Goal: Task Accomplishment & Management: Manage account settings

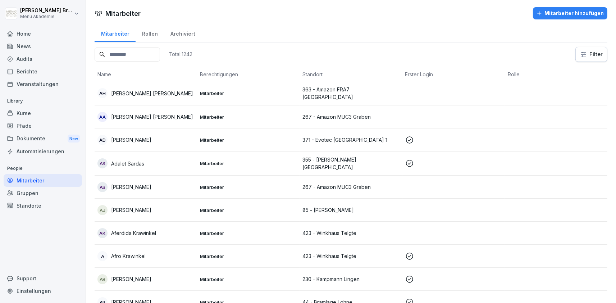
click at [137, 60] on input at bounding box center [127, 54] width 65 height 14
paste input "****"
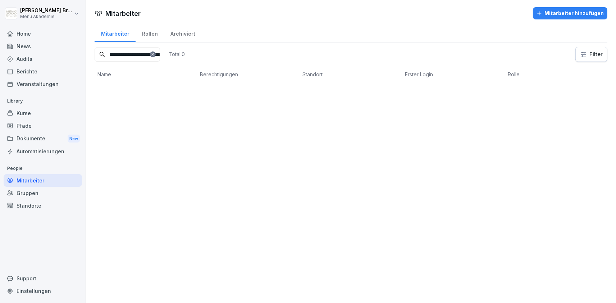
click at [155, 58] on input "****" at bounding box center [127, 54] width 65 height 14
type input "****"
drag, startPoint x: 135, startPoint y: 56, endPoint x: 82, endPoint y: 57, distance: 52.8
click at [95, 57] on input "****" at bounding box center [127, 54] width 65 height 14
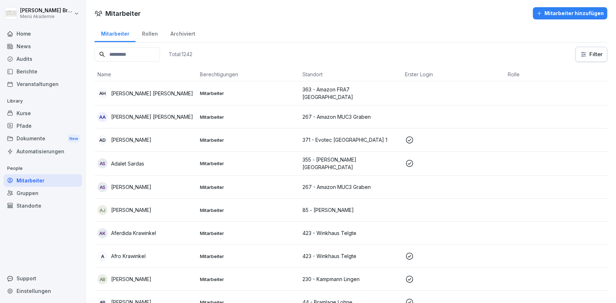
click at [33, 180] on div "Mitarbeiter" at bounding box center [43, 180] width 78 height 13
click at [108, 56] on input at bounding box center [127, 54] width 65 height 14
paste input "*****"
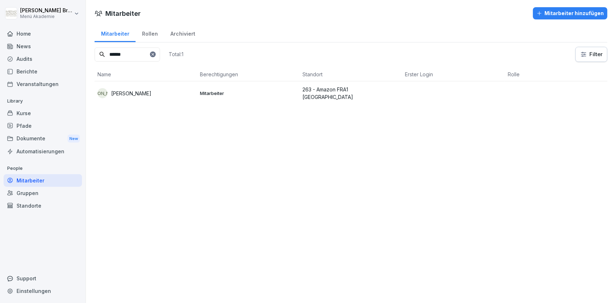
type input "*****"
click at [129, 91] on p "Jamie Auel" at bounding box center [131, 93] width 40 height 8
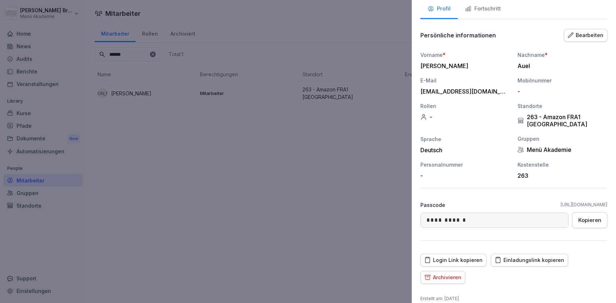
scroll to position [59, 0]
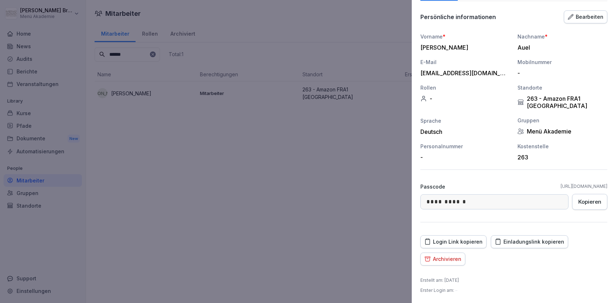
click at [535, 243] on div "Einladungslink kopieren" at bounding box center [528, 242] width 69 height 8
click at [388, 195] on div at bounding box center [308, 151] width 616 height 303
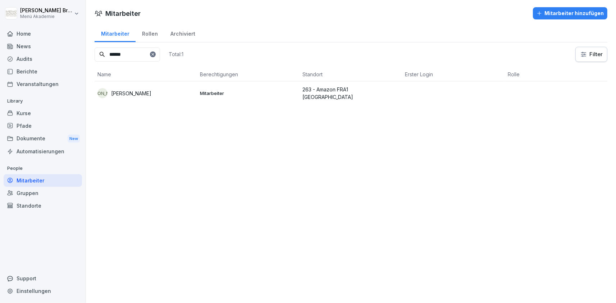
click at [41, 205] on div "Standorte" at bounding box center [43, 205] width 78 height 13
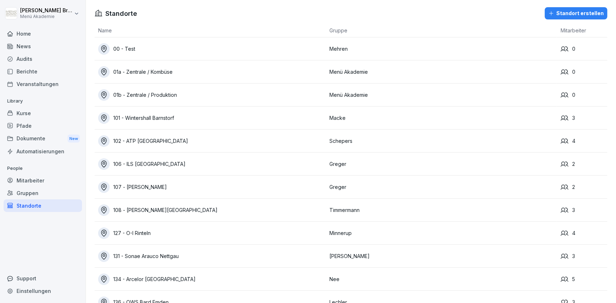
click at [53, 179] on div "Mitarbeiter" at bounding box center [43, 180] width 78 height 13
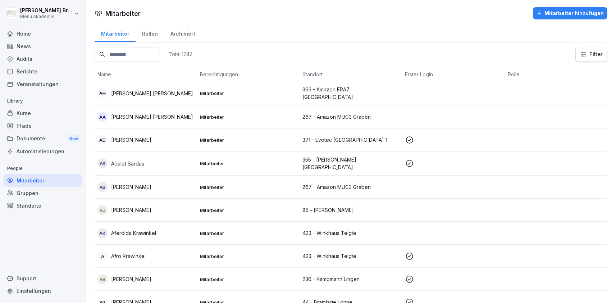
click at [136, 56] on input at bounding box center [127, 54] width 65 height 14
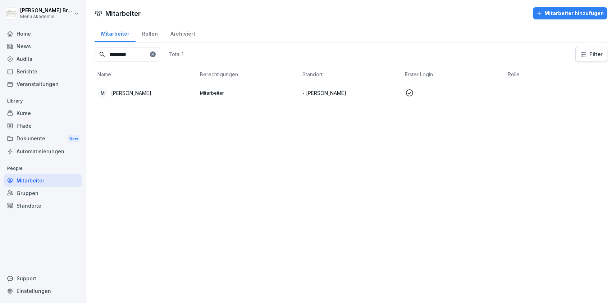
type input "*********"
click at [137, 93] on p "[PERSON_NAME]" at bounding box center [131, 93] width 40 height 8
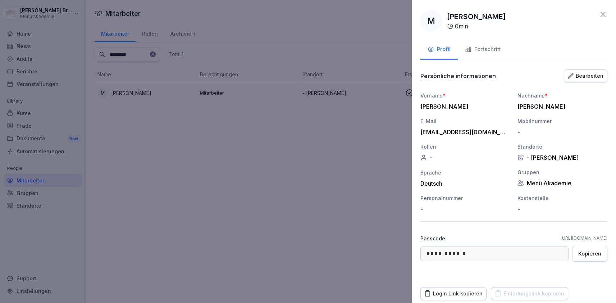
click at [496, 49] on div "Fortschritt" at bounding box center [483, 49] width 36 height 8
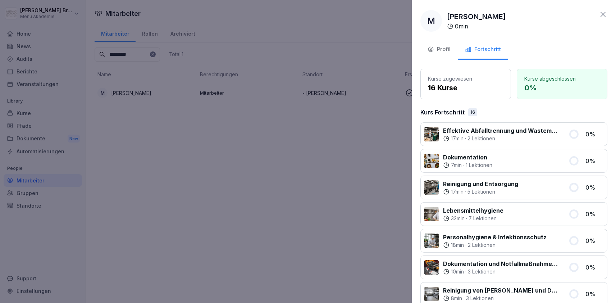
click at [432, 49] on icon "button" at bounding box center [430, 49] width 6 height 6
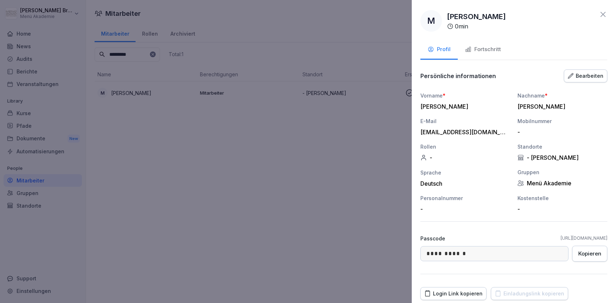
click at [533, 286] on div "**********" at bounding box center [513, 151] width 204 height 303
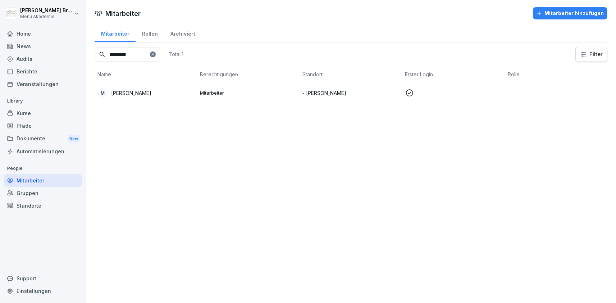
click at [20, 175] on div "Mitarbeiter" at bounding box center [43, 180] width 78 height 13
drag, startPoint x: 24, startPoint y: 189, endPoint x: 26, endPoint y: 196, distance: 6.8
click at [24, 191] on div "Gruppen" at bounding box center [43, 192] width 78 height 13
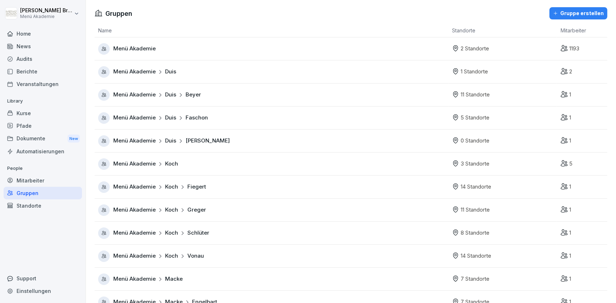
click at [35, 179] on div "Mitarbeiter" at bounding box center [43, 180] width 78 height 13
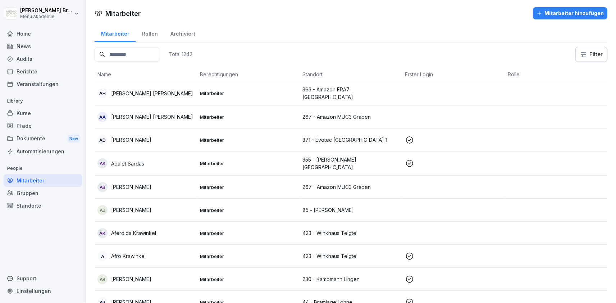
click at [135, 139] on p "[PERSON_NAME]" at bounding box center [131, 140] width 40 height 8
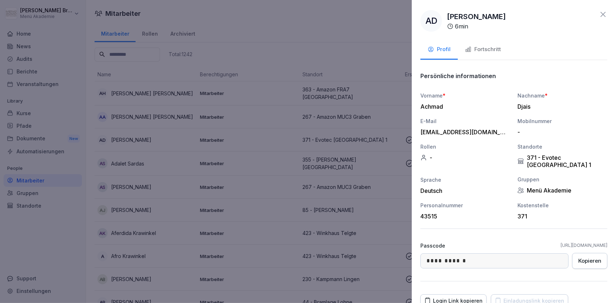
click at [520, 294] on div "**********" at bounding box center [513, 151] width 204 height 303
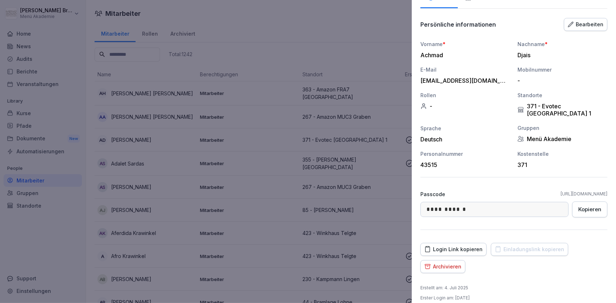
click at [358, 43] on div at bounding box center [308, 151] width 616 height 303
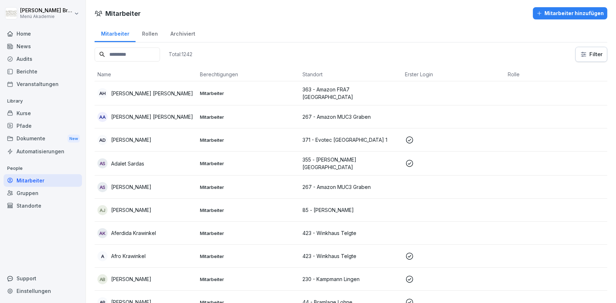
click at [33, 181] on div "Mitarbeiter" at bounding box center [43, 180] width 78 height 13
click at [32, 204] on div "Standorte" at bounding box center [43, 205] width 78 height 13
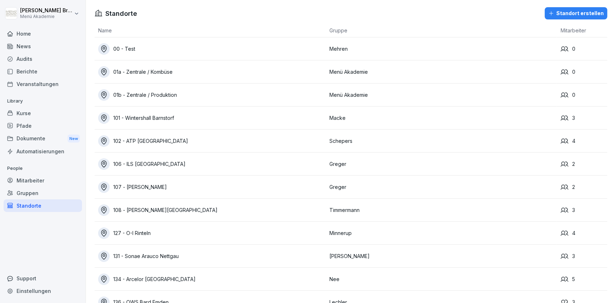
click at [47, 184] on div "Mitarbeiter" at bounding box center [43, 180] width 78 height 13
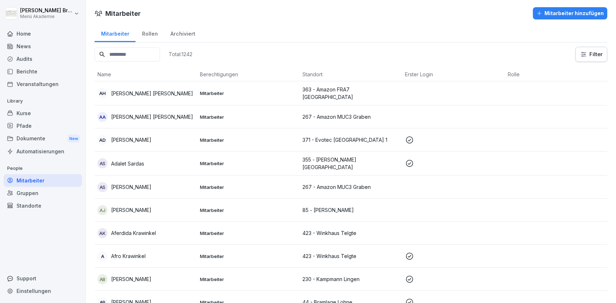
click at [125, 52] on input at bounding box center [127, 54] width 65 height 14
click at [123, 55] on input at bounding box center [127, 54] width 65 height 14
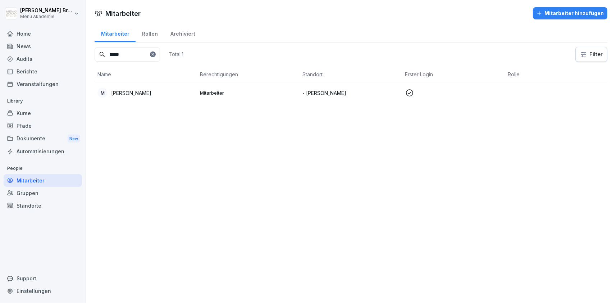
type input "*****"
click at [159, 87] on td "M Monika Wojdowska" at bounding box center [146, 92] width 102 height 23
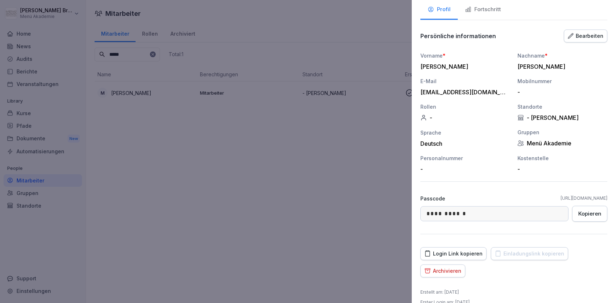
scroll to position [51, 0]
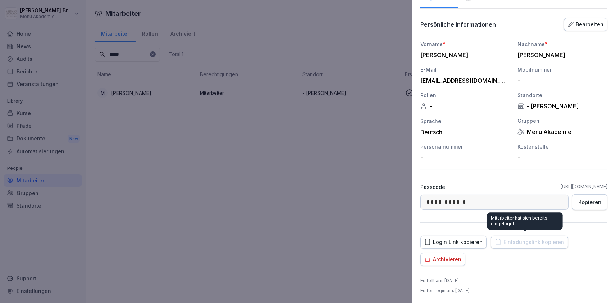
click at [460, 243] on div "Login Link kopieren" at bounding box center [453, 242] width 58 height 8
click at [235, 180] on div at bounding box center [308, 151] width 616 height 303
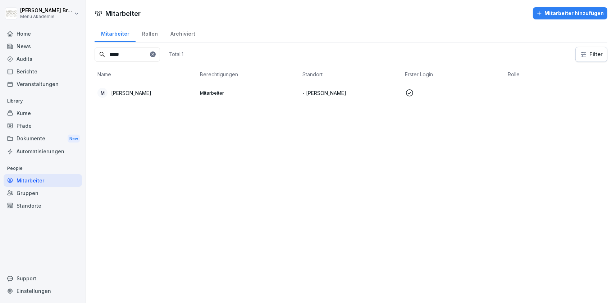
click at [155, 55] on icon at bounding box center [153, 54] width 4 height 4
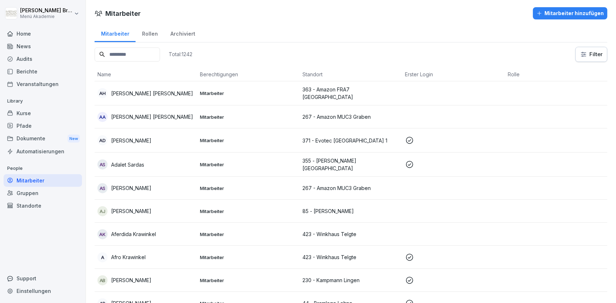
click at [151, 55] on input at bounding box center [127, 54] width 65 height 14
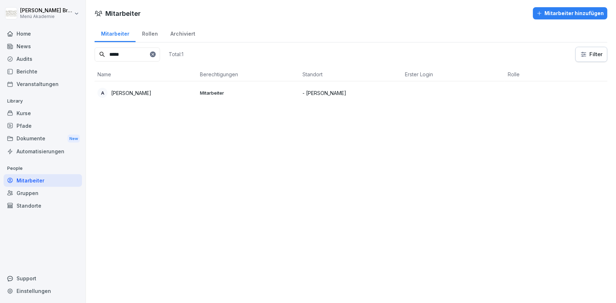
type input "*****"
click at [131, 93] on p "[PERSON_NAME]" at bounding box center [131, 93] width 40 height 8
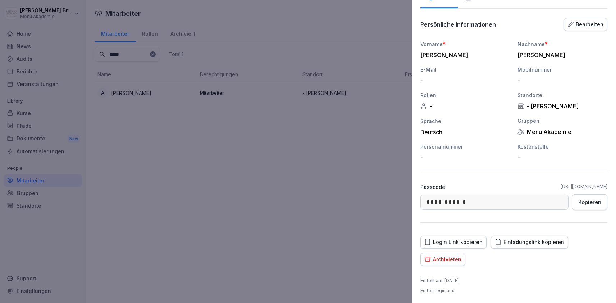
click at [519, 244] on div "Einladungslink kopieren" at bounding box center [528, 242] width 69 height 8
click at [595, 22] on div "Bearbeiten" at bounding box center [585, 24] width 36 height 8
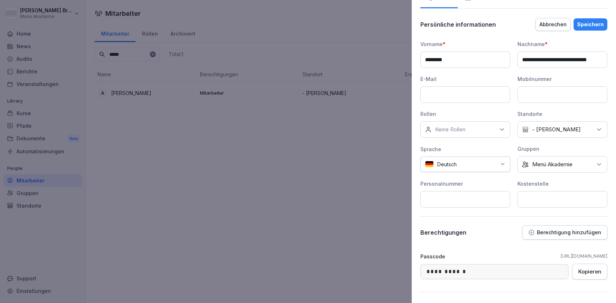
click at [450, 94] on input at bounding box center [465, 94] width 90 height 17
paste input "**********"
type input "**********"
click at [581, 26] on div "Speichern" at bounding box center [590, 24] width 27 height 8
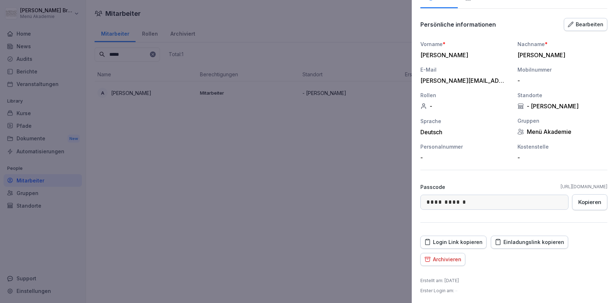
click at [512, 240] on div "Einladungslink kopieren" at bounding box center [528, 242] width 69 height 8
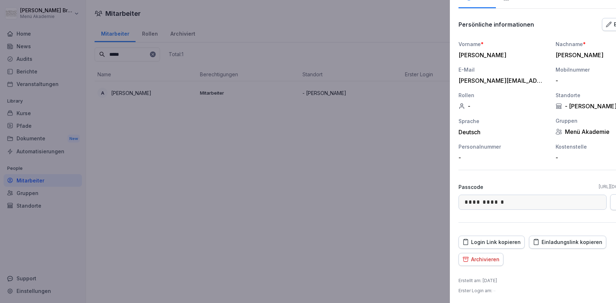
click at [208, 192] on div at bounding box center [308, 151] width 616 height 303
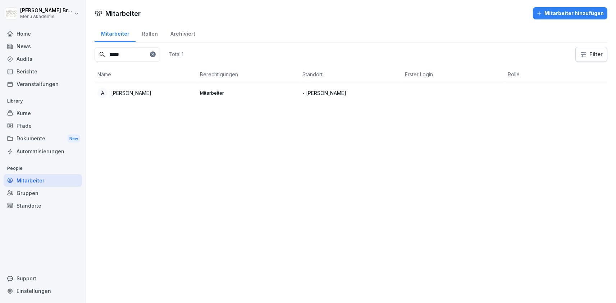
click at [34, 193] on div "Gruppen" at bounding box center [43, 192] width 78 height 13
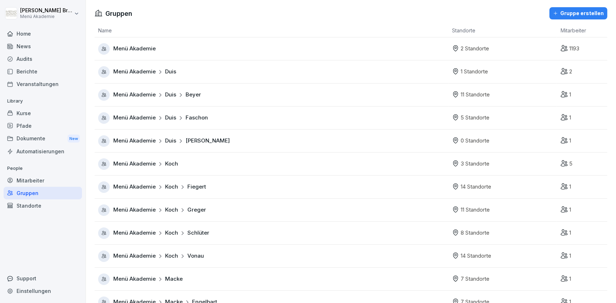
click at [38, 207] on div "Standorte" at bounding box center [43, 205] width 78 height 13
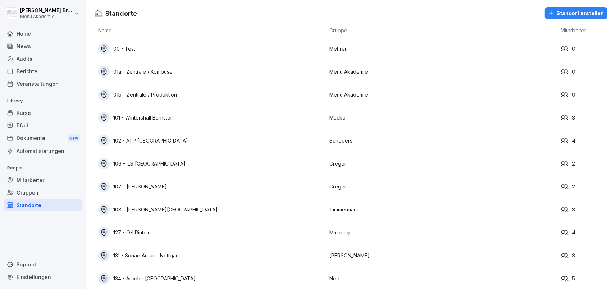
click at [563, 13] on div "Standort erstellen" at bounding box center [575, 13] width 55 height 8
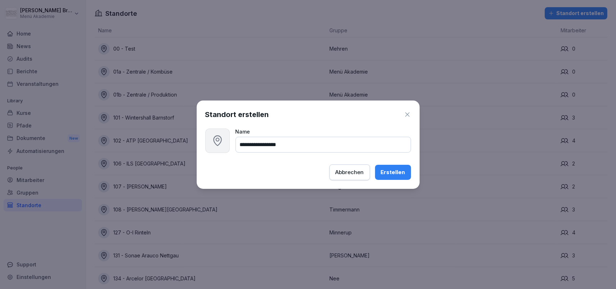
type input "**********"
click at [390, 170] on div "Erstellen" at bounding box center [393, 173] width 24 height 8
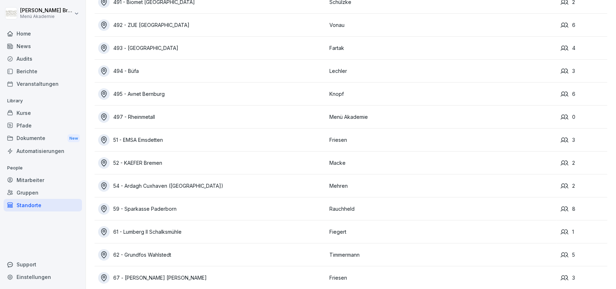
scroll to position [4856, 0]
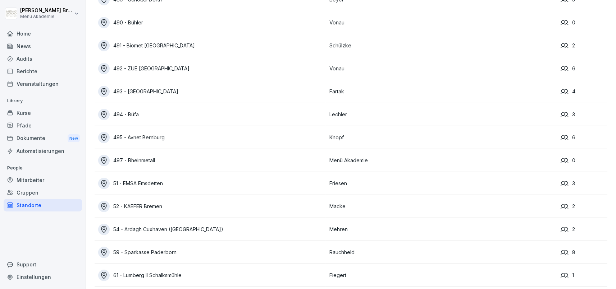
click at [148, 157] on div "497 - Rheinmetall" at bounding box center [211, 160] width 227 height 11
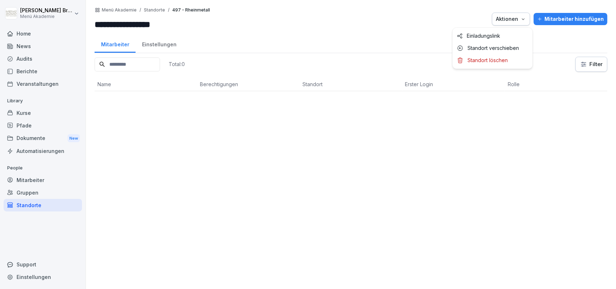
click at [513, 21] on div "Aktionen" at bounding box center [511, 19] width 30 height 8
click at [493, 45] on p "Standort verschieben" at bounding box center [492, 48] width 51 height 6
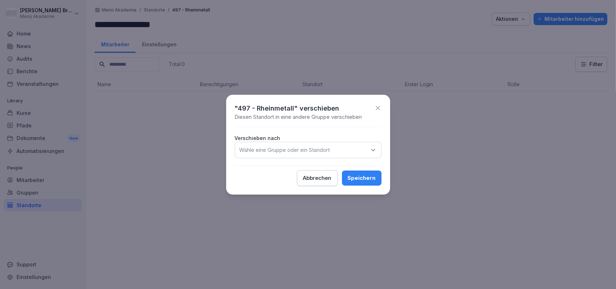
click at [244, 149] on p "Wähle eine Gruppe oder ein Standort" at bounding box center [284, 150] width 91 height 7
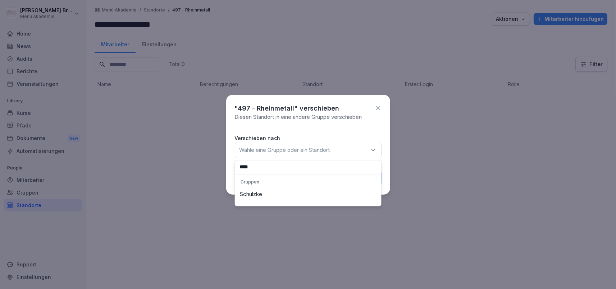
type input "****"
click at [250, 201] on div "Schülzke" at bounding box center [308, 195] width 142 height 14
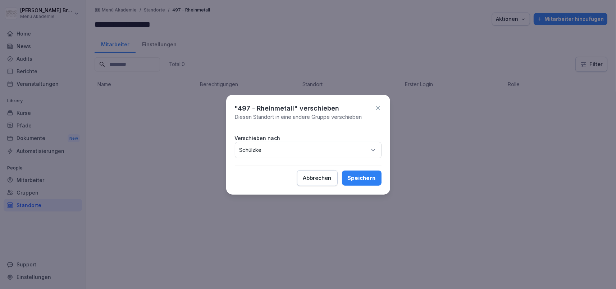
click at [370, 184] on button "Speichern" at bounding box center [362, 178] width 40 height 15
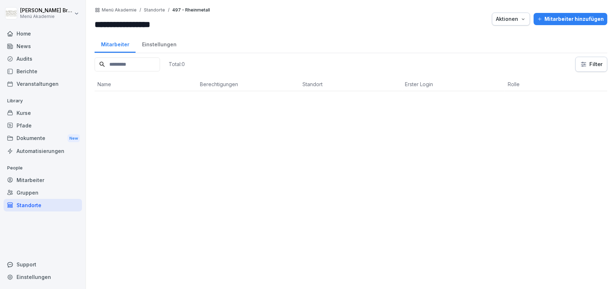
click at [575, 19] on div "Mitarbeiter hinzufügen" at bounding box center [570, 19] width 66 height 8
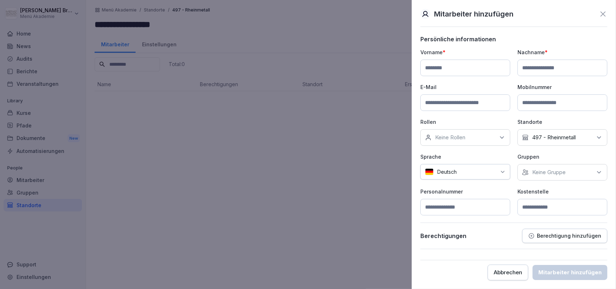
click at [439, 65] on input at bounding box center [465, 68] width 90 height 17
paste input "****"
type input "****"
click at [575, 61] on input at bounding box center [562, 68] width 90 height 17
paste input "*******"
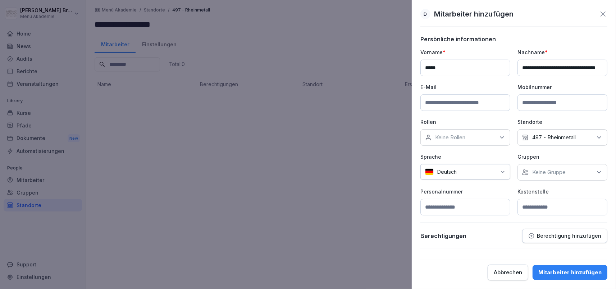
type input "*******"
click at [480, 101] on input at bounding box center [465, 103] width 90 height 17
click at [465, 97] on input at bounding box center [465, 103] width 90 height 17
paste input "**********"
type input "**********"
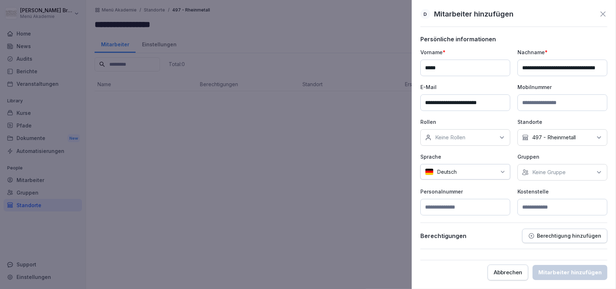
click at [531, 169] on div "Keine Gruppe" at bounding box center [562, 172] width 90 height 17
click at [535, 205] on label "Menü Akademie" at bounding box center [552, 205] width 40 height 6
click at [498, 197] on div "Personalnummer" at bounding box center [465, 202] width 90 height 28
click at [556, 208] on input at bounding box center [562, 207] width 90 height 17
type input "***"
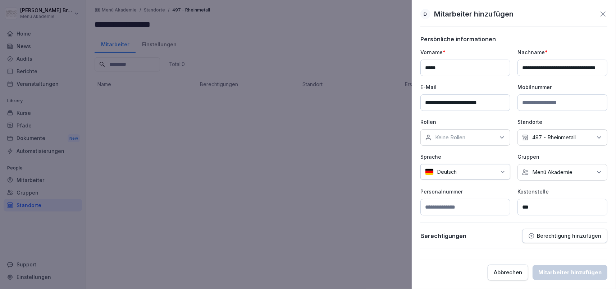
click at [490, 241] on div "Berechtigungen Berechtigung hinzufügen" at bounding box center [513, 236] width 187 height 14
click at [513, 271] on div "Abbrechen" at bounding box center [507, 273] width 28 height 8
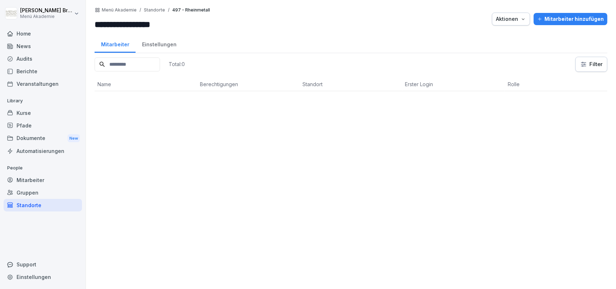
click at [564, 22] on div "Mitarbeiter hinzufügen" at bounding box center [570, 19] width 66 height 8
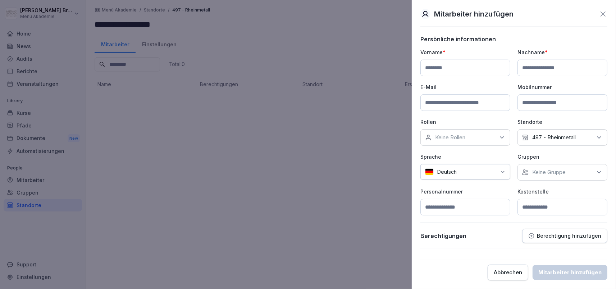
click at [468, 66] on input at bounding box center [465, 68] width 90 height 17
type input "****"
type input "*******"
click at [557, 172] on p "Keine Gruppe" at bounding box center [548, 172] width 33 height 7
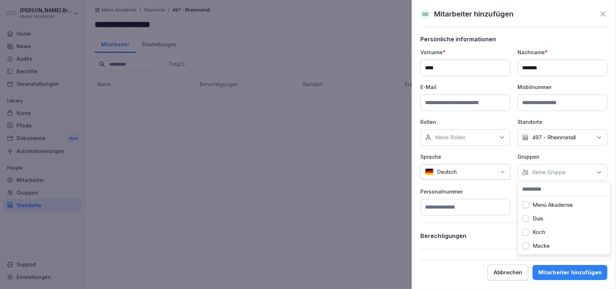
click at [552, 204] on label "Menü Akademie" at bounding box center [552, 205] width 40 height 6
click at [499, 155] on p "Sprache" at bounding box center [465, 157] width 90 height 8
click at [478, 104] on input at bounding box center [465, 103] width 90 height 17
paste input "**********"
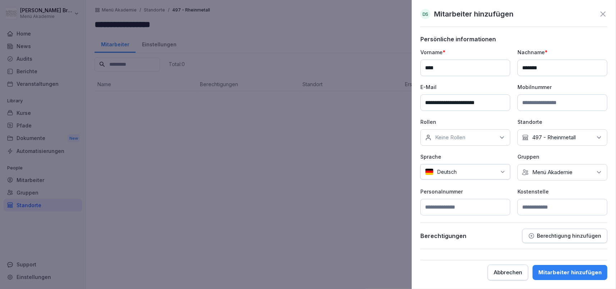
type input "**********"
click at [569, 273] on div "Mitarbeiter hinzufügen" at bounding box center [569, 273] width 63 height 8
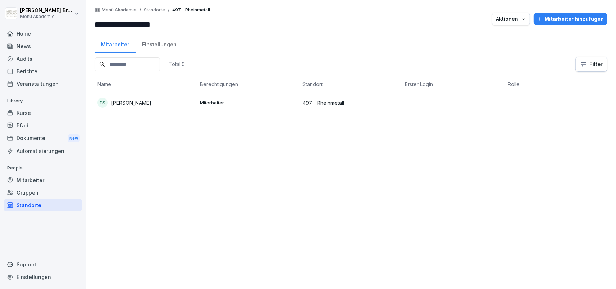
click at [147, 102] on div "DS Dirk Schweda" at bounding box center [145, 103] width 97 height 10
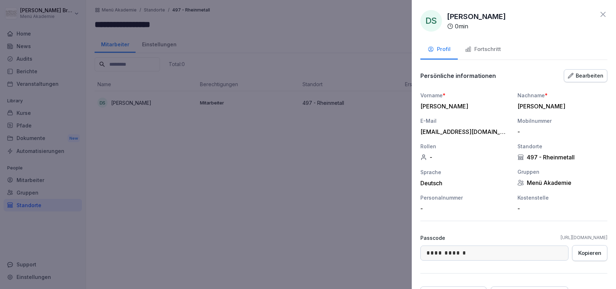
click at [589, 81] on button "Bearbeiten" at bounding box center [584, 75] width 43 height 13
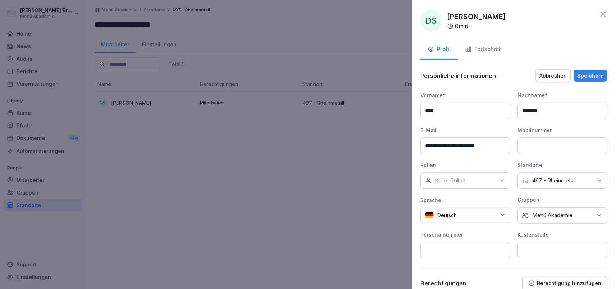
click at [550, 246] on input at bounding box center [562, 250] width 90 height 17
type input "***"
click at [595, 74] on div "Speichern" at bounding box center [590, 76] width 27 height 8
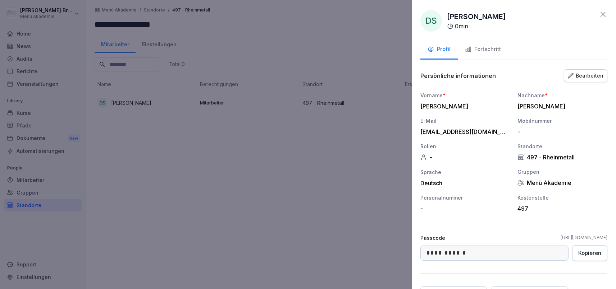
scroll to position [65, 0]
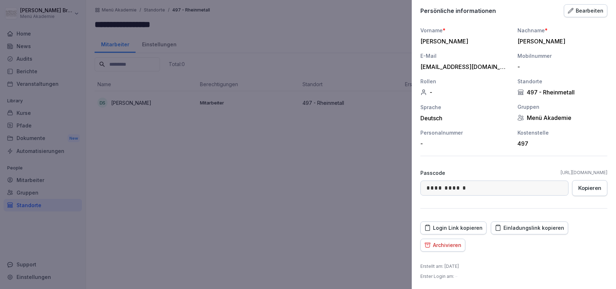
click at [537, 228] on div "Einladungslink kopieren" at bounding box center [528, 228] width 69 height 8
click at [301, 158] on div at bounding box center [308, 144] width 616 height 289
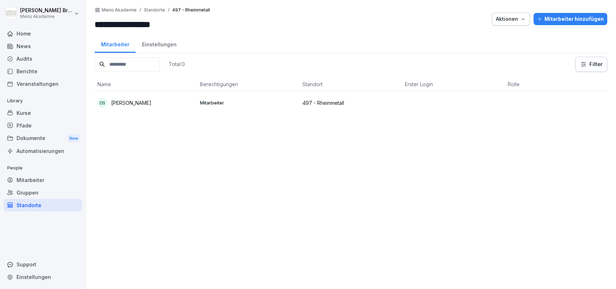
click at [173, 110] on td "DS Dirk Schweda" at bounding box center [146, 102] width 102 height 23
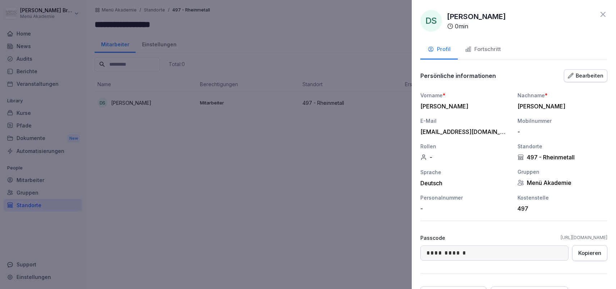
click at [492, 55] on button "Fortschritt" at bounding box center [482, 49] width 50 height 19
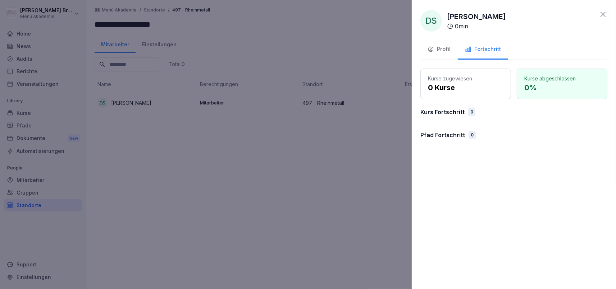
click at [274, 196] on div at bounding box center [308, 144] width 616 height 289
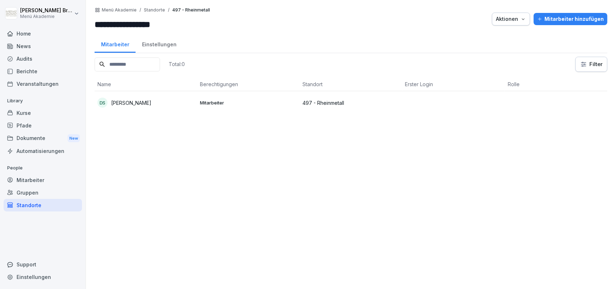
click at [38, 125] on div "Pfade" at bounding box center [43, 125] width 78 height 13
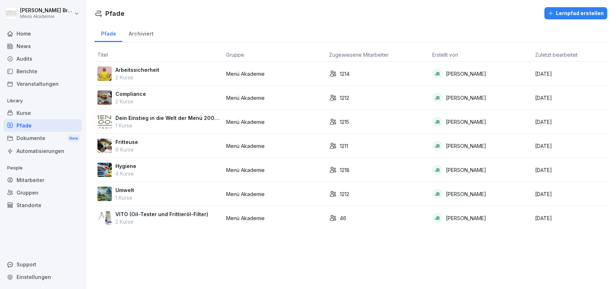
click at [132, 70] on p "Arbeitssicherheit" at bounding box center [137, 70] width 44 height 8
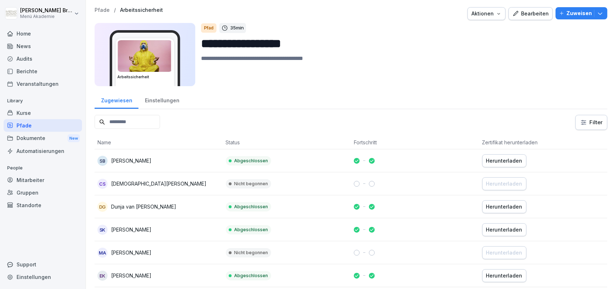
click at [172, 99] on div "Einstellungen" at bounding box center [161, 100] width 47 height 18
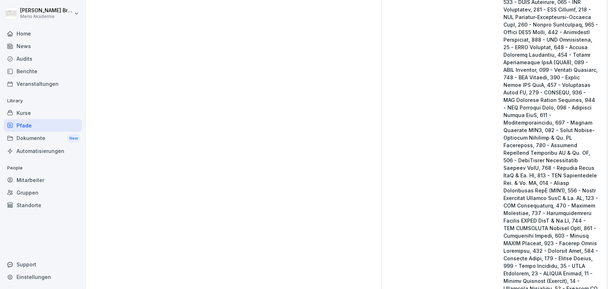
scroll to position [1514, 0]
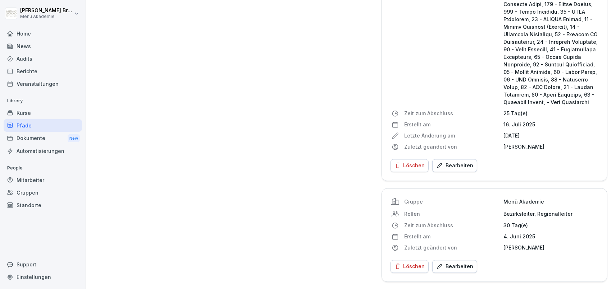
click at [456, 164] on div "Bearbeiten" at bounding box center [454, 166] width 37 height 8
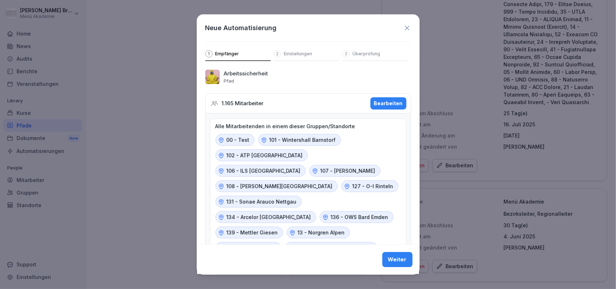
click at [392, 100] on button "Bearbeiten" at bounding box center [388, 103] width 36 height 12
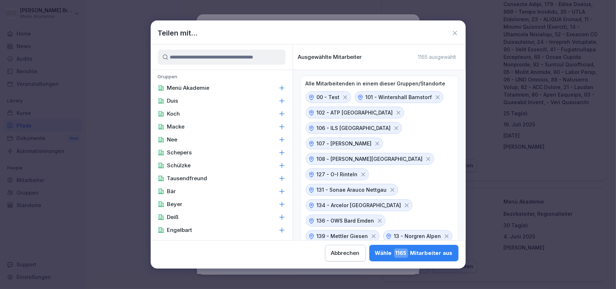
click at [235, 54] on input at bounding box center [222, 57] width 128 height 15
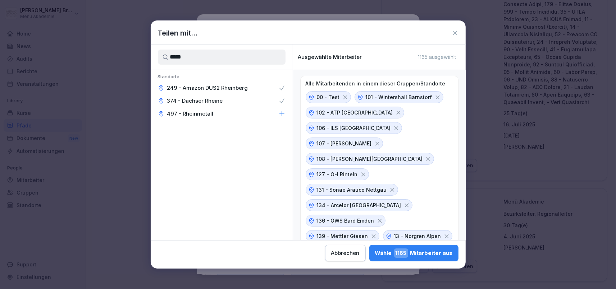
type input "*****"
click at [255, 115] on div "497 - Rheinmetall" at bounding box center [222, 113] width 142 height 13
click at [369, 258] on button "Wähle 1166 Mitarbeiter aus" at bounding box center [413, 253] width 89 height 17
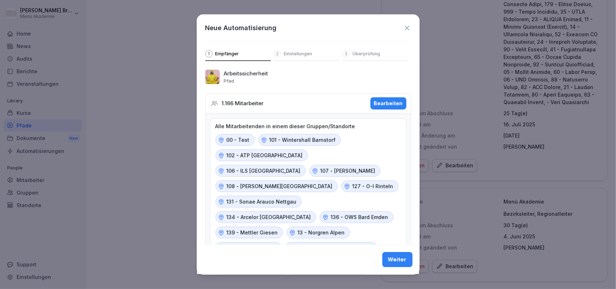
click at [395, 262] on div "Weiter" at bounding box center [397, 260] width 19 height 8
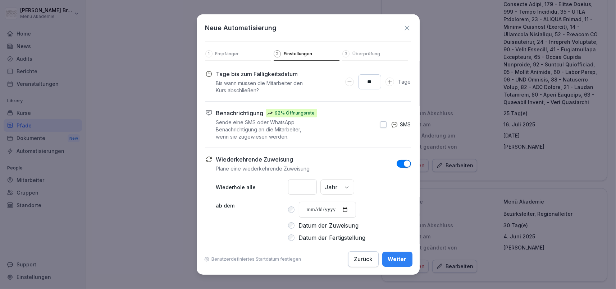
click at [395, 261] on div "Weiter" at bounding box center [397, 260] width 19 height 8
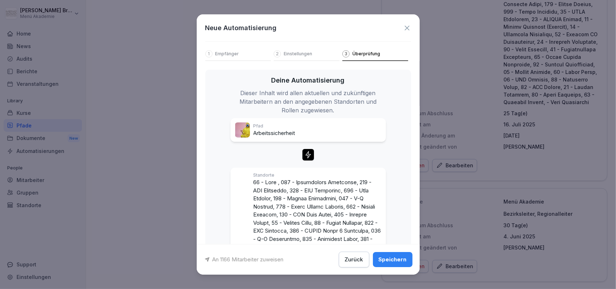
click at [395, 261] on div "Speichern" at bounding box center [392, 260] width 28 height 8
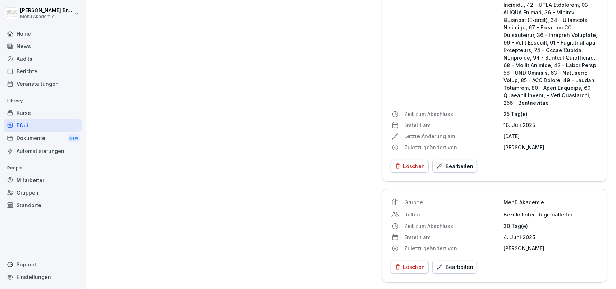
click at [33, 122] on div "Pfade" at bounding box center [43, 125] width 78 height 13
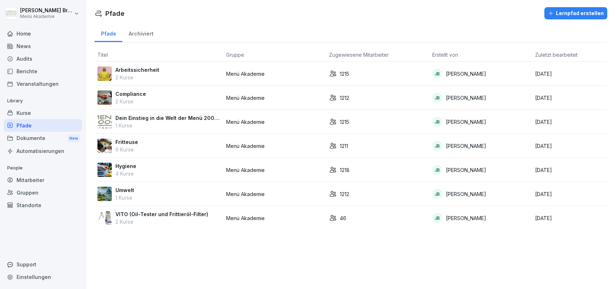
click at [133, 92] on p "Compliance" at bounding box center [130, 94] width 31 height 8
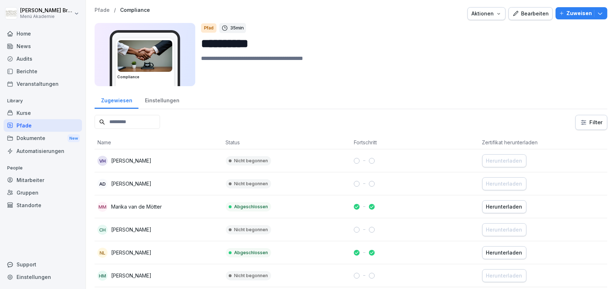
click at [162, 104] on div "Einstellungen" at bounding box center [161, 100] width 47 height 18
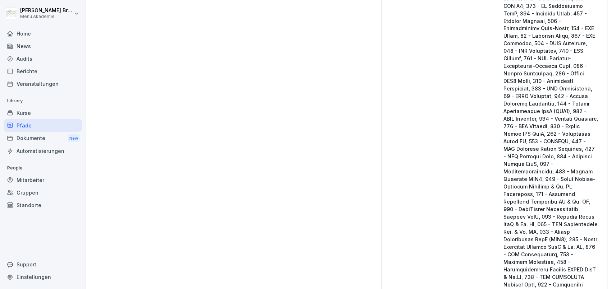
scroll to position [1494, 0]
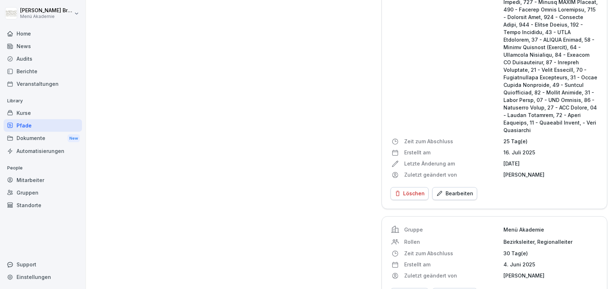
click at [452, 190] on div "Bearbeiten" at bounding box center [454, 194] width 37 height 8
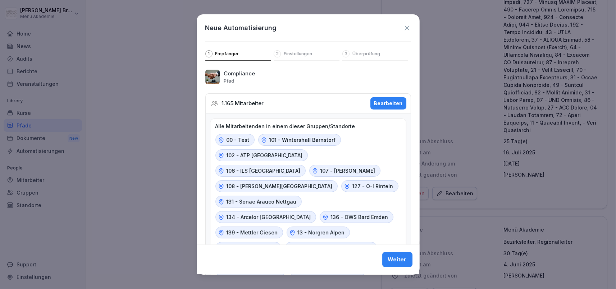
click at [382, 103] on div "Bearbeiten" at bounding box center [388, 104] width 29 height 8
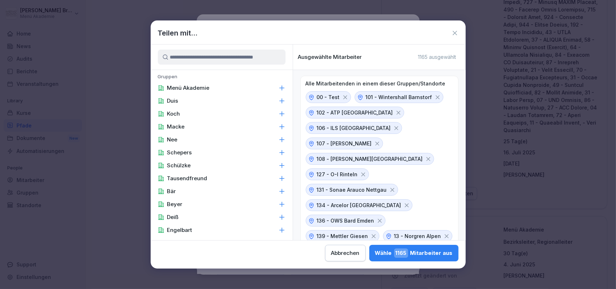
click at [211, 59] on input at bounding box center [222, 57] width 128 height 15
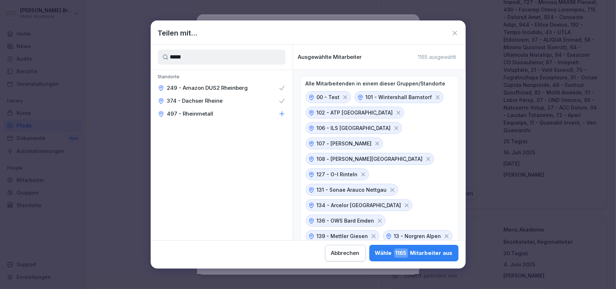
type input "*****"
click at [239, 112] on div "497 - Rheinmetall" at bounding box center [222, 113] width 142 height 13
drag, startPoint x: 216, startPoint y: 59, endPoint x: 132, endPoint y: 60, distance: 84.1
click at [158, 60] on input "*****" at bounding box center [222, 57] width 128 height 15
click at [374, 258] on div "Wähle 1166 Mitarbeiter aus" at bounding box center [413, 253] width 78 height 9
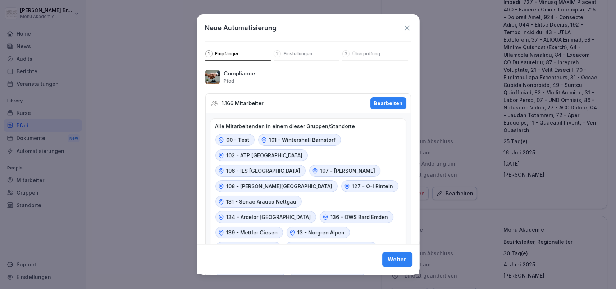
click at [404, 261] on div "Weiter" at bounding box center [397, 260] width 19 height 8
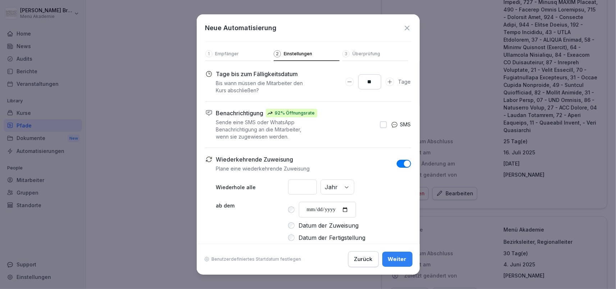
click at [404, 261] on div "Weiter" at bounding box center [397, 260] width 19 height 8
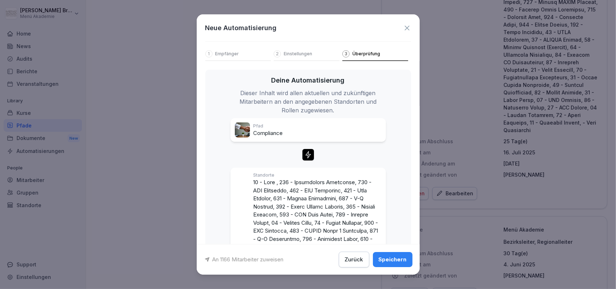
click at [404, 261] on div "Speichern" at bounding box center [392, 260] width 28 height 8
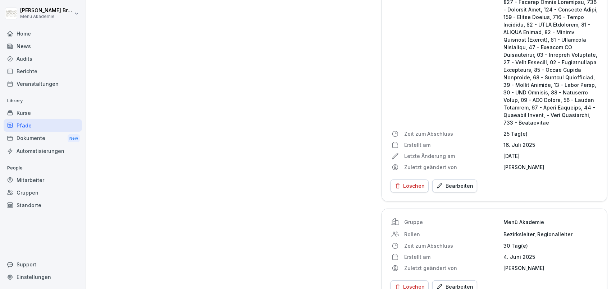
click at [44, 125] on div "Pfade" at bounding box center [43, 125] width 78 height 13
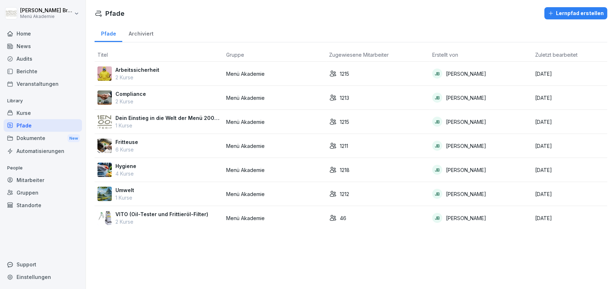
click at [133, 114] on p "Dein Einstieg in die Welt der Menü 2000 Akademie" at bounding box center [167, 118] width 105 height 8
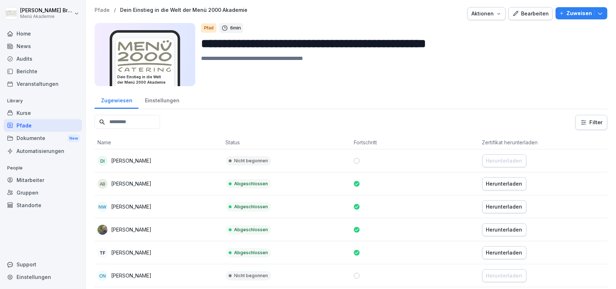
click at [575, 14] on p "Zuweisen" at bounding box center [579, 13] width 26 height 8
click at [407, 93] on div "Zugewiesen Einstellungen" at bounding box center [351, 100] width 512 height 19
click at [167, 92] on div "Einstellungen" at bounding box center [161, 100] width 47 height 18
click at [167, 99] on div "Einstellungen" at bounding box center [161, 100] width 47 height 18
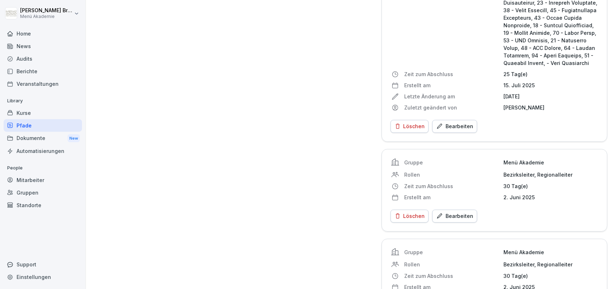
click at [463, 123] on div "Bearbeiten" at bounding box center [454, 127] width 37 height 8
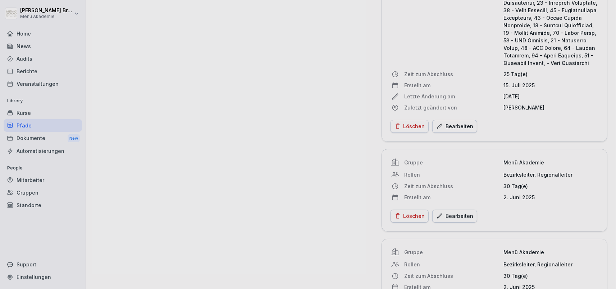
scroll to position [1535, 0]
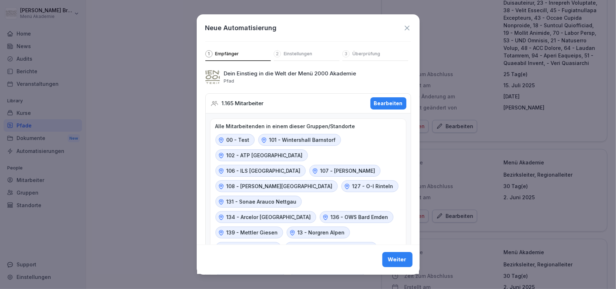
click at [383, 104] on div "Bearbeiten" at bounding box center [388, 104] width 29 height 8
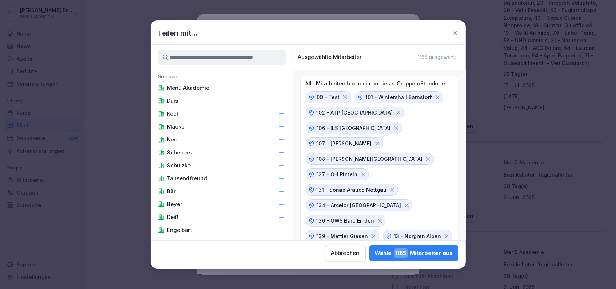
click at [196, 61] on input at bounding box center [222, 57] width 128 height 15
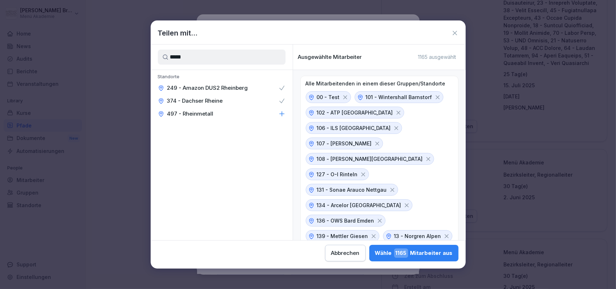
type input "*****"
click at [233, 117] on div "497 - Rheinmetall" at bounding box center [222, 113] width 142 height 13
click at [254, 262] on div "Teilen mit... ***** Standorte 249 - Amazon DUS2 Rheinberg 374 - Dachser Rheine …" at bounding box center [308, 144] width 315 height 248
click at [374, 250] on div "Wähle 1166 Mitarbeiter aus" at bounding box center [413, 253] width 78 height 9
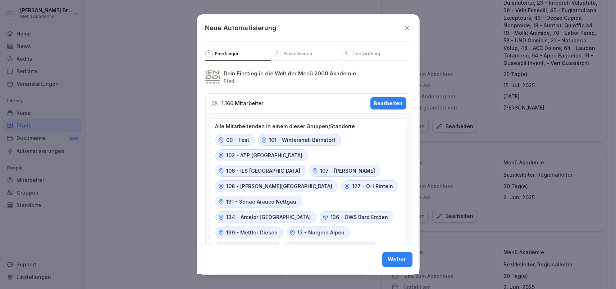
click at [405, 257] on div "Weiter" at bounding box center [397, 260] width 19 height 8
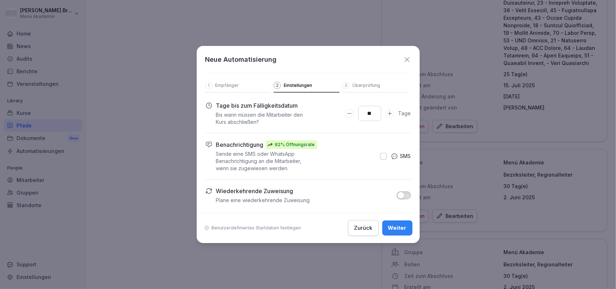
click at [397, 224] on button "Weiter" at bounding box center [397, 228] width 30 height 15
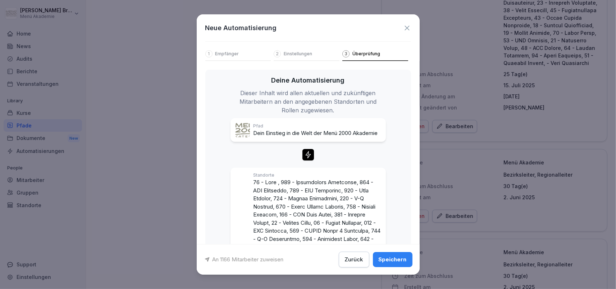
click at [392, 259] on div "Speichern" at bounding box center [392, 260] width 28 height 8
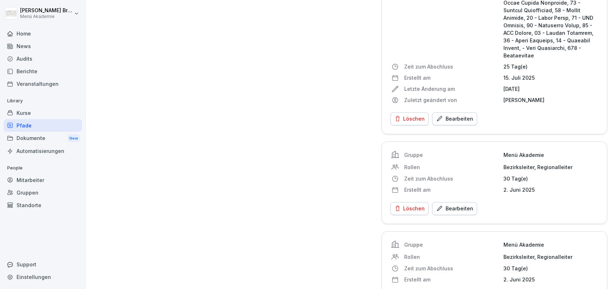
click at [38, 125] on div "Pfade" at bounding box center [43, 125] width 78 height 13
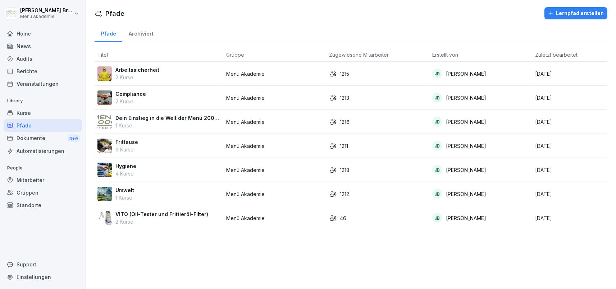
click at [132, 140] on p "Fritteuse" at bounding box center [126, 142] width 23 height 8
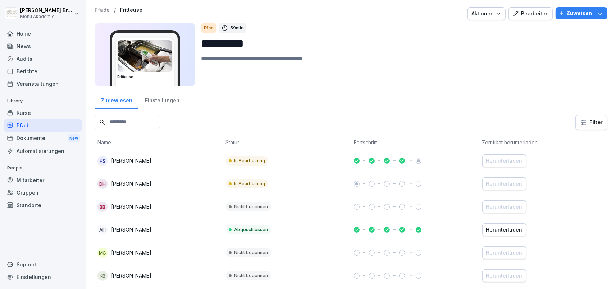
click at [160, 98] on div "Einstellungen" at bounding box center [161, 100] width 47 height 18
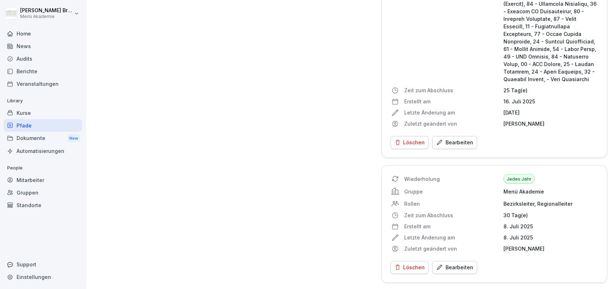
click at [449, 141] on div "Bearbeiten" at bounding box center [454, 143] width 37 height 8
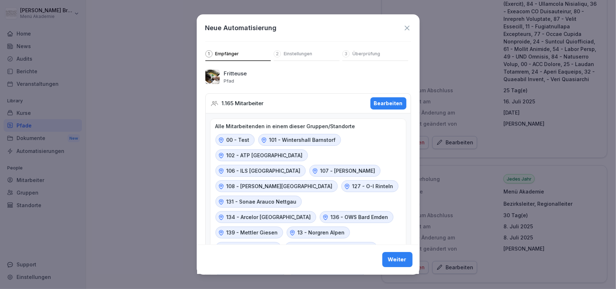
click at [378, 102] on div "Bearbeiten" at bounding box center [388, 104] width 29 height 8
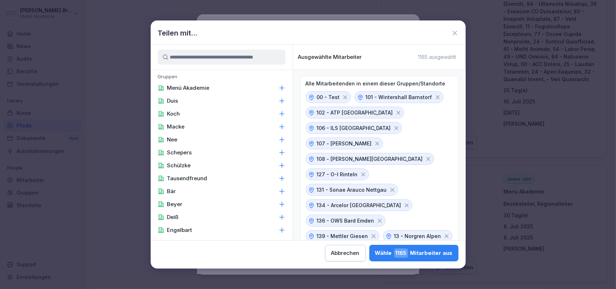
click at [198, 51] on input at bounding box center [222, 57] width 128 height 15
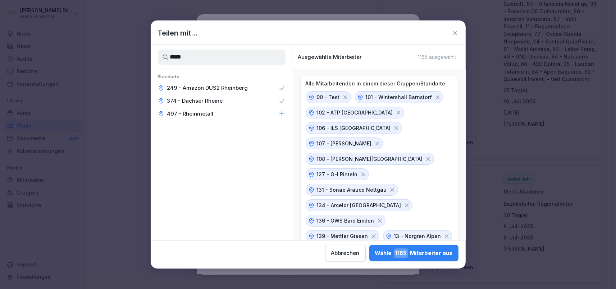
type input "*****"
click at [261, 114] on div "497 - Rheinmetall" at bounding box center [222, 113] width 142 height 13
click at [374, 249] on div "Wähle 1166 Mitarbeiter aus" at bounding box center [413, 253] width 78 height 9
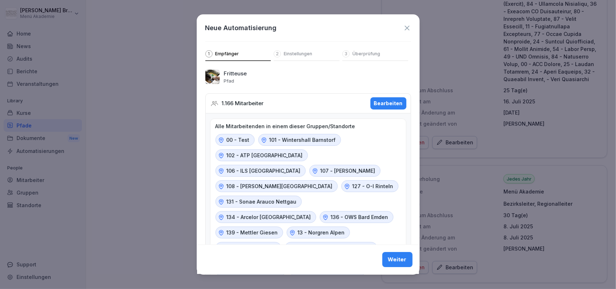
click at [393, 264] on button "Weiter" at bounding box center [397, 260] width 30 height 15
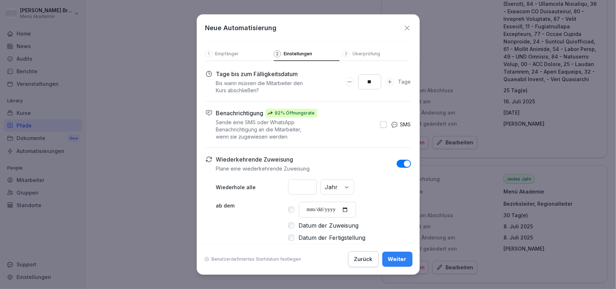
click at [394, 264] on button "Weiter" at bounding box center [397, 259] width 30 height 15
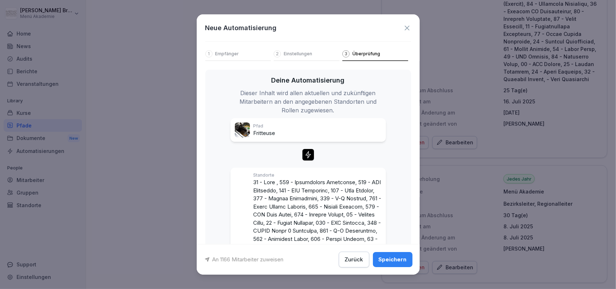
click at [393, 264] on button "Speichern" at bounding box center [393, 259] width 40 height 15
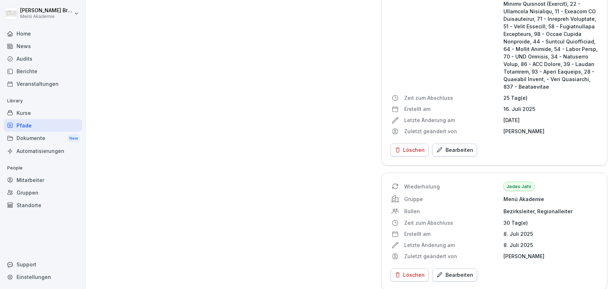
click at [15, 120] on div "Pfade" at bounding box center [43, 125] width 78 height 13
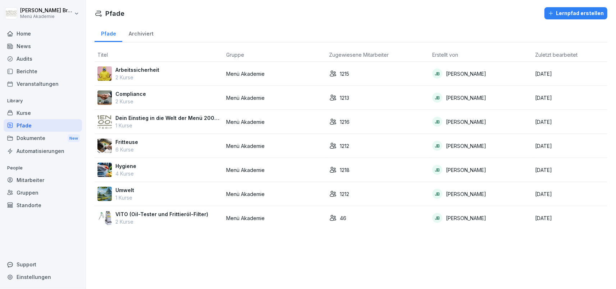
click at [120, 163] on p "Hygiene" at bounding box center [125, 166] width 21 height 8
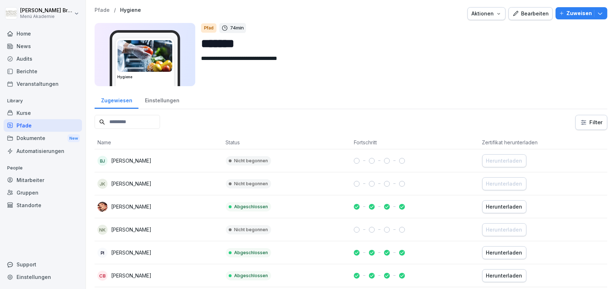
click at [161, 98] on div "Einstellungen" at bounding box center [161, 100] width 47 height 18
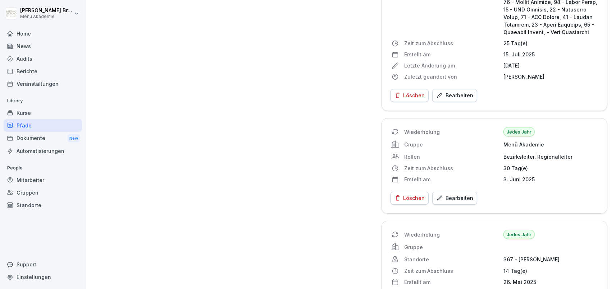
click at [458, 100] on div "Bearbeiten" at bounding box center [454, 96] width 37 height 8
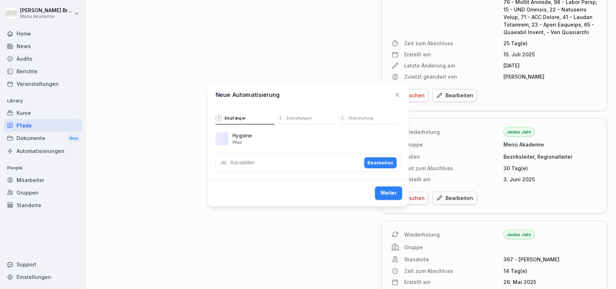
scroll to position [1577, 0]
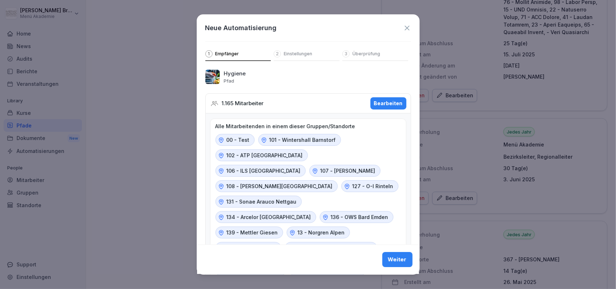
click at [390, 101] on div "Bearbeiten" at bounding box center [388, 104] width 29 height 8
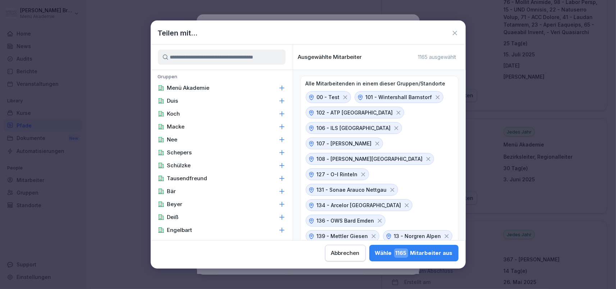
click at [235, 56] on input at bounding box center [222, 57] width 128 height 15
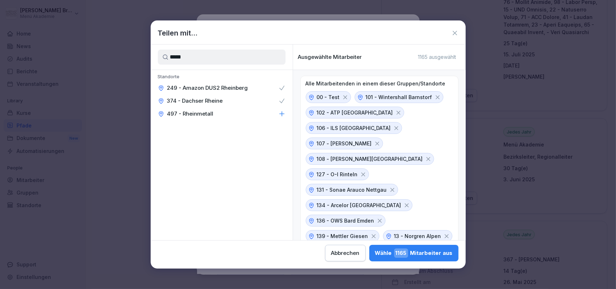
type input "*****"
click at [227, 113] on div "497 - Rheinmetall" at bounding box center [222, 113] width 142 height 13
click at [374, 252] on div "Wähle 1166 Mitarbeiter aus" at bounding box center [413, 253] width 78 height 9
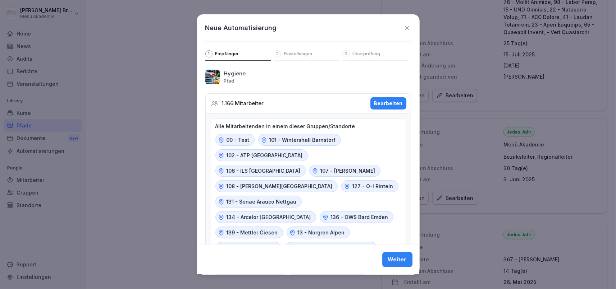
click at [407, 261] on button "Weiter" at bounding box center [397, 260] width 30 height 15
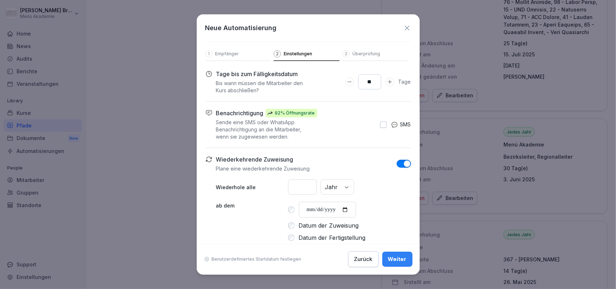
click at [407, 261] on button "Weiter" at bounding box center [397, 259] width 30 height 15
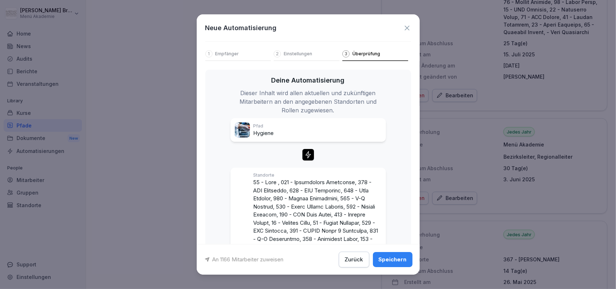
click at [407, 261] on button "Speichern" at bounding box center [393, 259] width 40 height 15
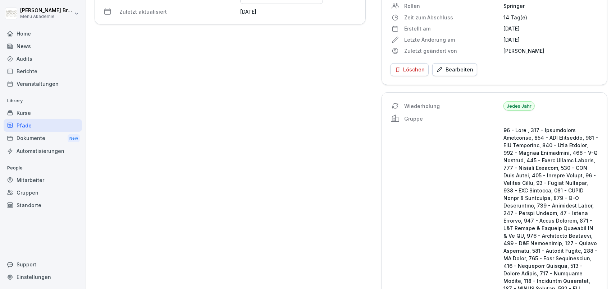
scroll to position [0, 0]
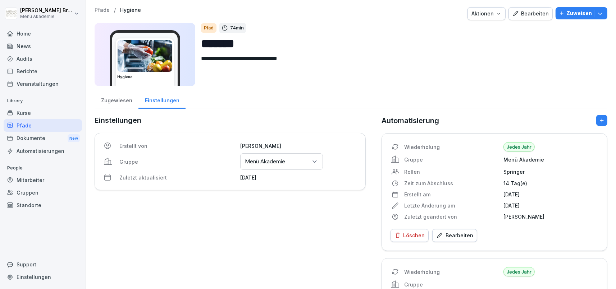
click at [31, 127] on div "Pfade" at bounding box center [43, 125] width 78 height 13
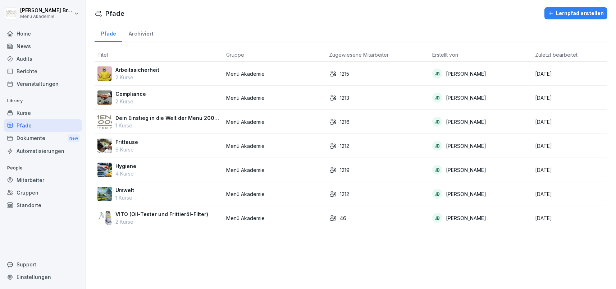
click at [128, 189] on p "Umwelt" at bounding box center [124, 190] width 19 height 8
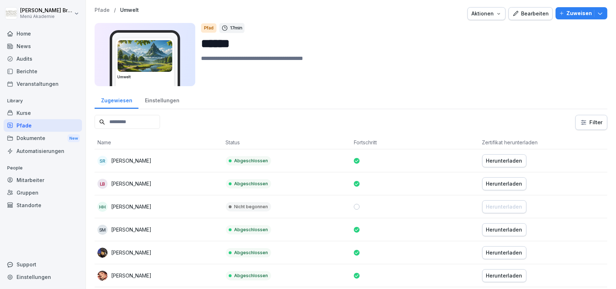
click at [518, 12] on icon "button" at bounding box center [515, 13] width 5 height 5
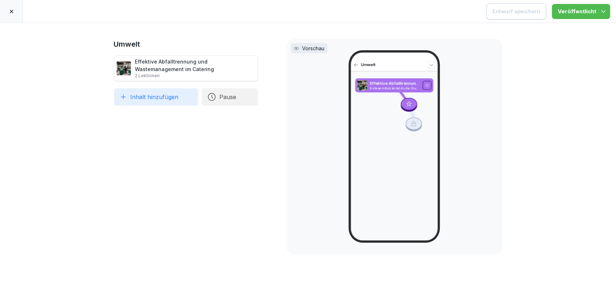
click at [6, 11] on div at bounding box center [11, 11] width 23 height 23
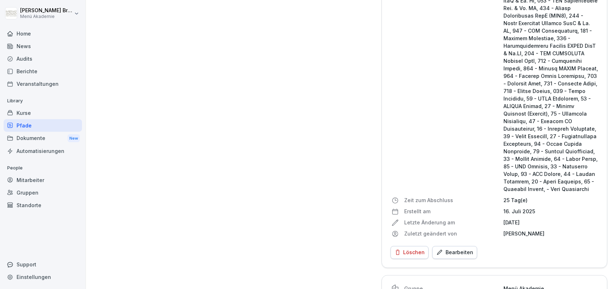
scroll to position [1525, 0]
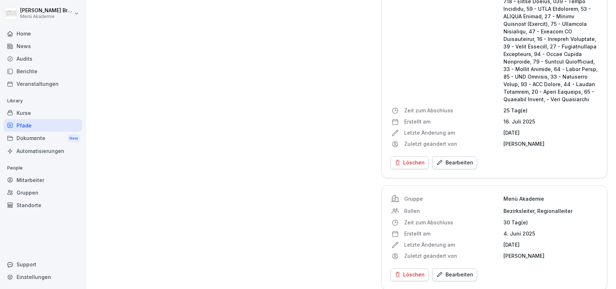
click at [461, 159] on div "Bearbeiten" at bounding box center [454, 163] width 37 height 8
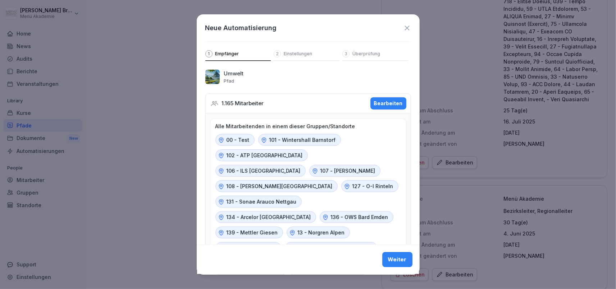
click at [398, 101] on div "Bearbeiten" at bounding box center [388, 104] width 29 height 8
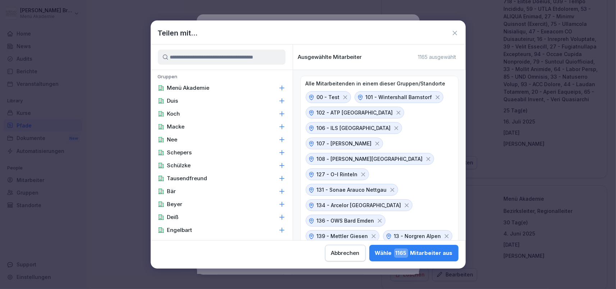
click at [192, 57] on input at bounding box center [222, 57] width 128 height 15
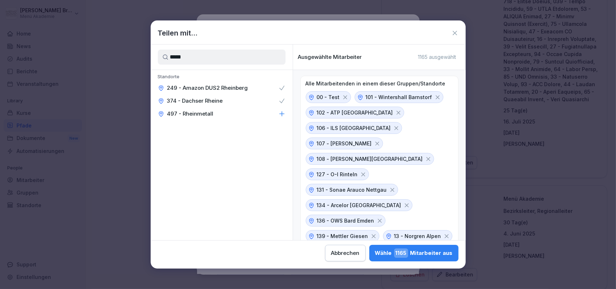
type input "*****"
click at [219, 118] on div "497 - Rheinmetall" at bounding box center [222, 113] width 142 height 13
click at [374, 249] on div "Wähle 1166 Mitarbeiter aus" at bounding box center [413, 253] width 78 height 9
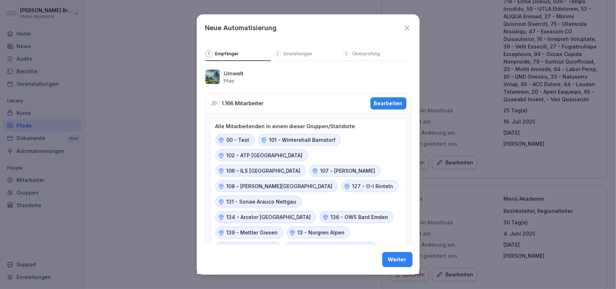
click at [406, 259] on div "Weiter" at bounding box center [397, 260] width 19 height 8
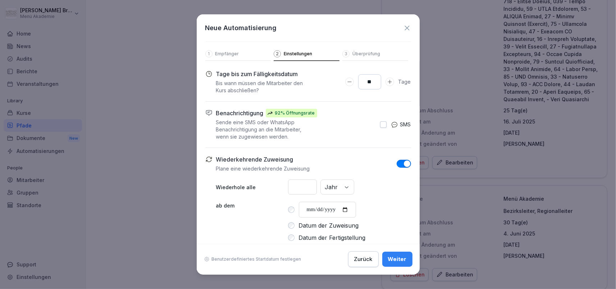
click at [406, 259] on div "Weiter" at bounding box center [397, 260] width 19 height 8
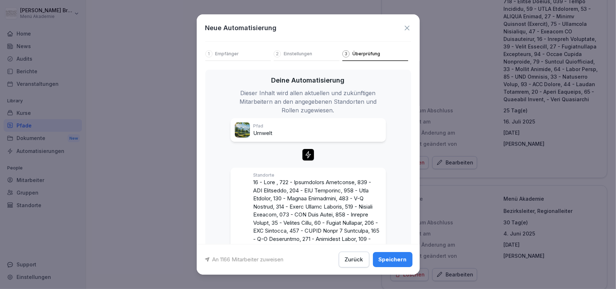
click at [406, 259] on div "Speichern" at bounding box center [392, 260] width 28 height 8
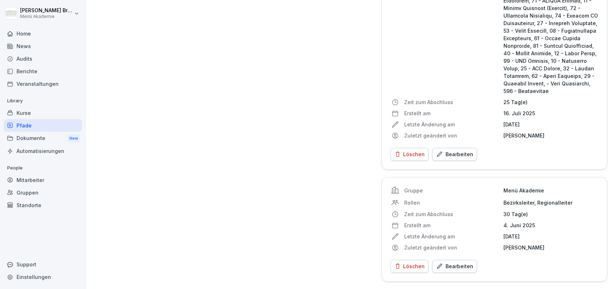
click at [43, 129] on div "Pfade" at bounding box center [43, 125] width 78 height 13
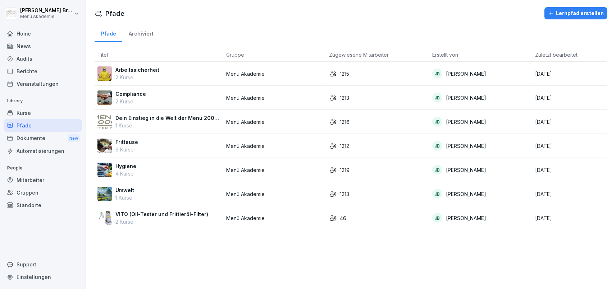
click at [148, 212] on p "VITO (Oil-Tester und Frittieröl-Filter)" at bounding box center [161, 215] width 93 height 8
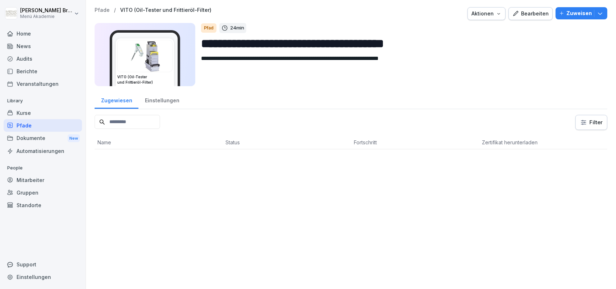
click at [239, 240] on div "**********" at bounding box center [351, 144] width 530 height 289
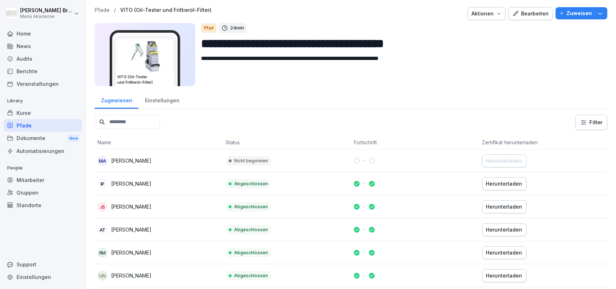
click at [27, 31] on div "Home" at bounding box center [43, 33] width 78 height 13
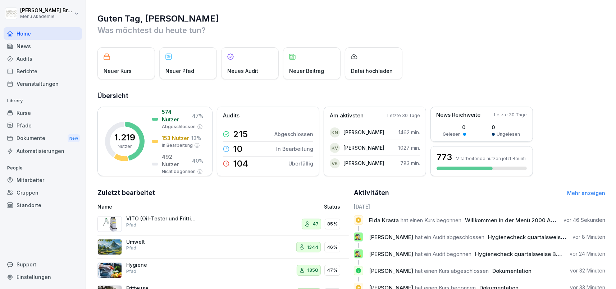
click at [21, 181] on div "Mitarbeiter" at bounding box center [43, 180] width 78 height 13
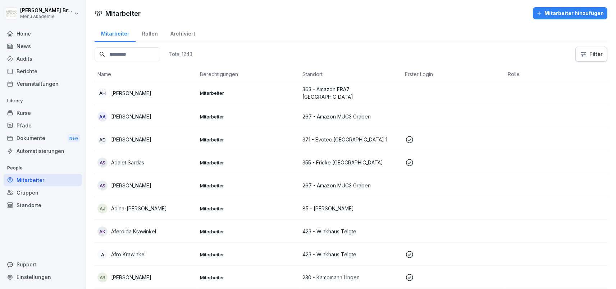
click at [34, 211] on div "Standorte" at bounding box center [43, 205] width 78 height 13
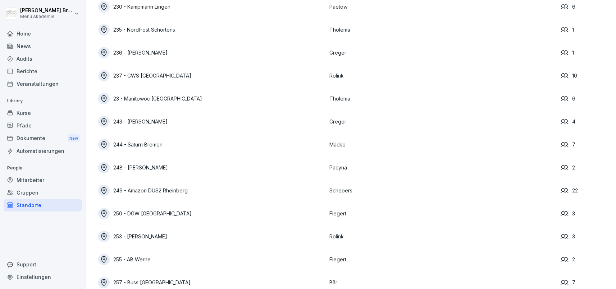
scroll to position [3261, 0]
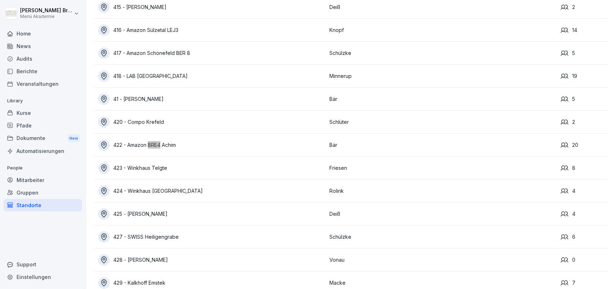
click at [161, 148] on div "422 - Amazon BRE4 Achim" at bounding box center [211, 144] width 227 height 11
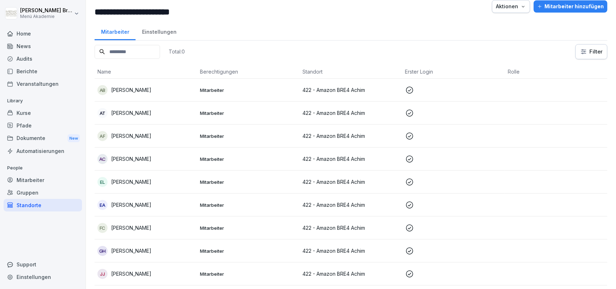
click at [127, 142] on td "AF [PERSON_NAME]" at bounding box center [146, 136] width 102 height 23
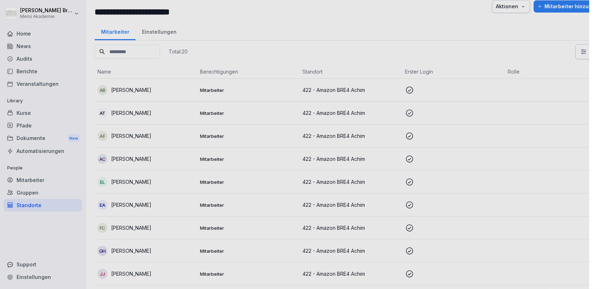
scroll to position [13, 0]
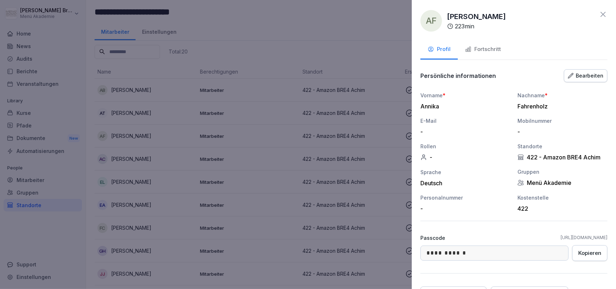
click at [176, 83] on div at bounding box center [308, 144] width 616 height 289
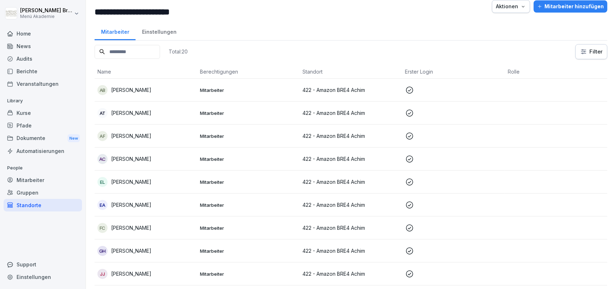
scroll to position [0, 0]
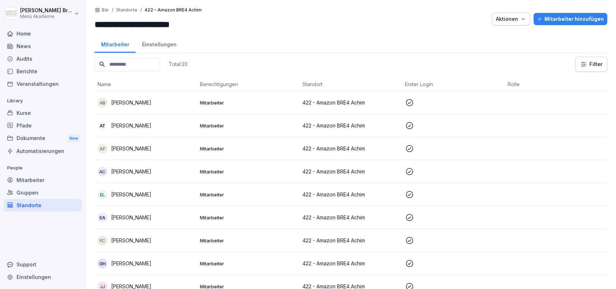
click at [558, 18] on div "Mitarbeiter hinzufügen" at bounding box center [570, 19] width 66 height 8
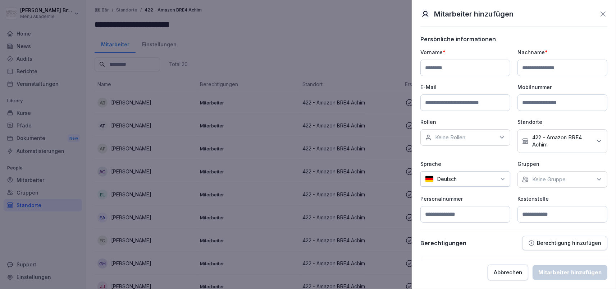
click at [449, 69] on input at bounding box center [465, 68] width 90 height 17
type input "*****"
type input "******"
click at [545, 173] on div "Keine Gruppe" at bounding box center [562, 179] width 90 height 17
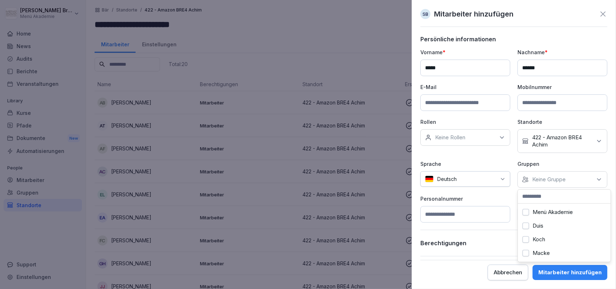
click at [534, 212] on label "Menü Akademie" at bounding box center [552, 212] width 40 height 6
click at [510, 224] on div "Persönliche informationen Vorname * ***** Nachname * ****** E-Mail Mobilnummer …" at bounding box center [513, 146] width 187 height 221
click at [528, 216] on input at bounding box center [562, 214] width 90 height 17
type input "***"
click at [571, 273] on div "Mitarbeiter hinzufügen" at bounding box center [569, 273] width 63 height 8
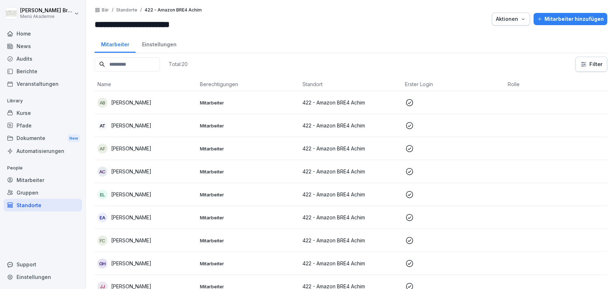
scroll to position [285, 0]
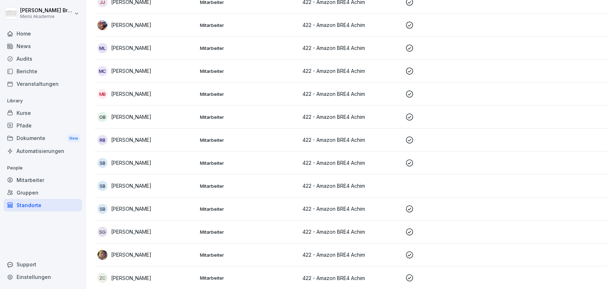
click at [132, 188] on p "[PERSON_NAME]" at bounding box center [131, 186] width 40 height 8
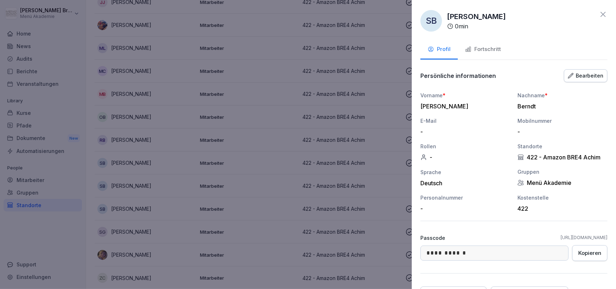
scroll to position [41, 0]
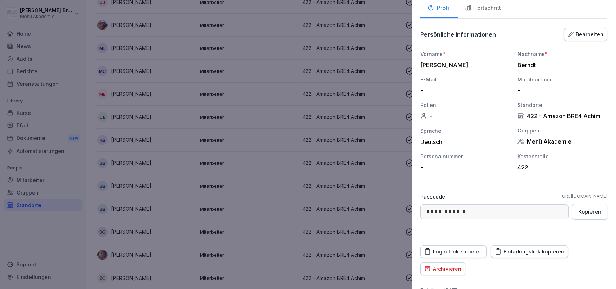
click at [522, 253] on div "Einladungslink kopieren" at bounding box center [528, 252] width 69 height 8
click at [363, 65] on div at bounding box center [308, 144] width 616 height 289
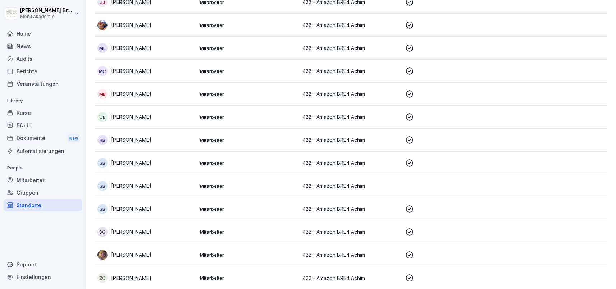
scroll to position [285, 0]
click at [30, 205] on div "Standorte" at bounding box center [43, 205] width 78 height 13
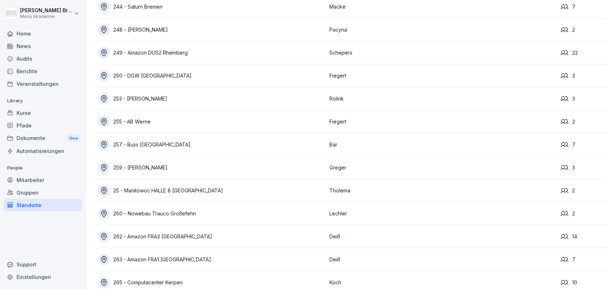
scroll to position [4043, 0]
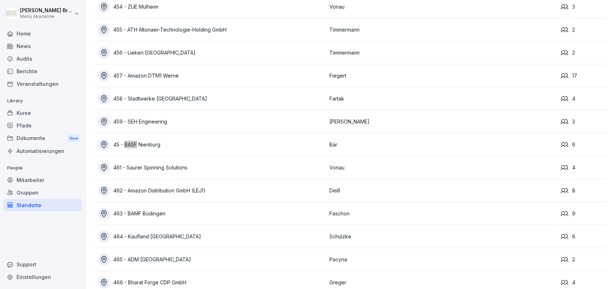
click at [157, 148] on div "45 - BASF Nienburg" at bounding box center [211, 144] width 227 height 11
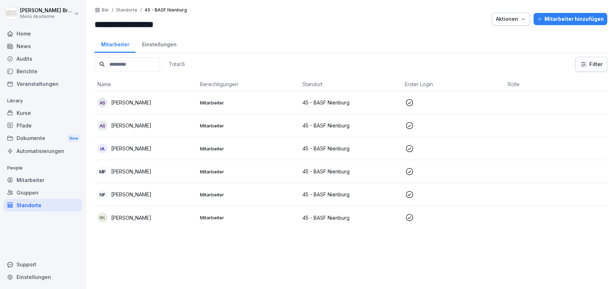
click at [250, 193] on p "Mitarbeiter" at bounding box center [248, 195] width 97 height 6
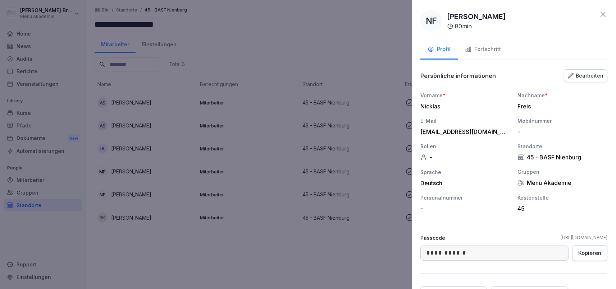
click at [474, 52] on div "Fortschritt" at bounding box center [483, 49] width 36 height 8
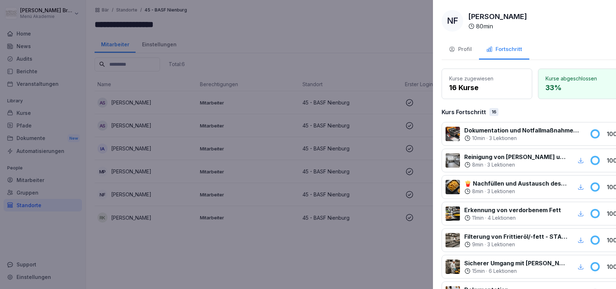
click at [296, 263] on div at bounding box center [308, 144] width 616 height 289
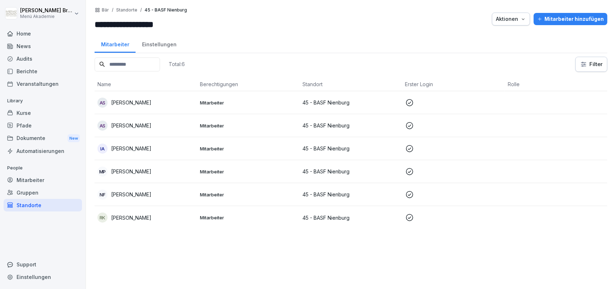
click at [46, 181] on div "Mitarbeiter" at bounding box center [43, 180] width 78 height 13
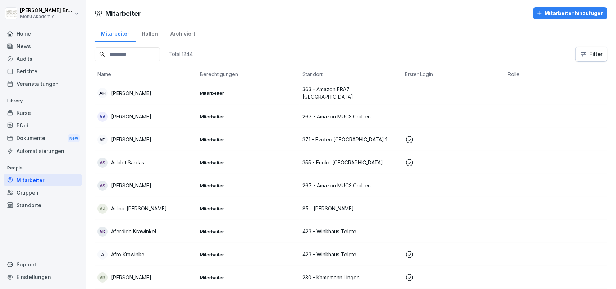
click at [139, 51] on input at bounding box center [127, 54] width 65 height 14
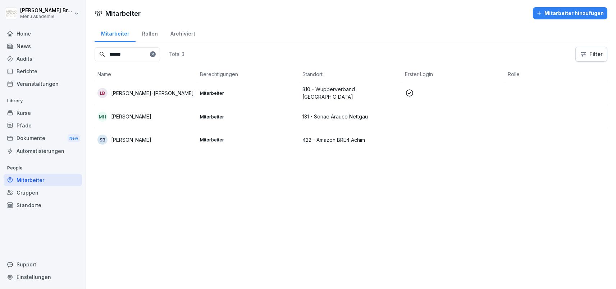
type input "******"
